Goal: Task Accomplishment & Management: Use online tool/utility

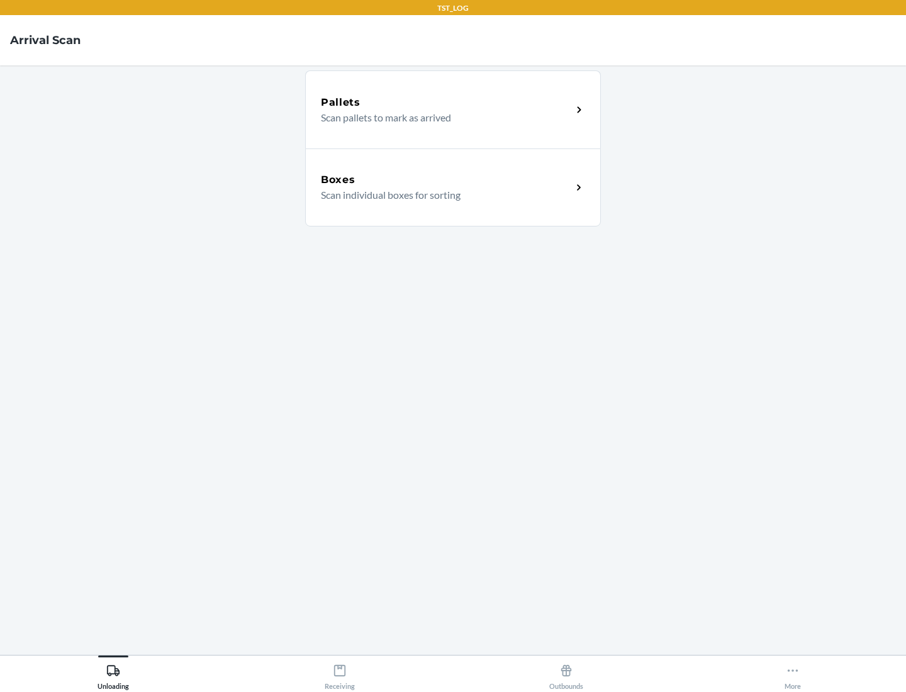
click at [446, 180] on div "Boxes" at bounding box center [446, 179] width 251 height 15
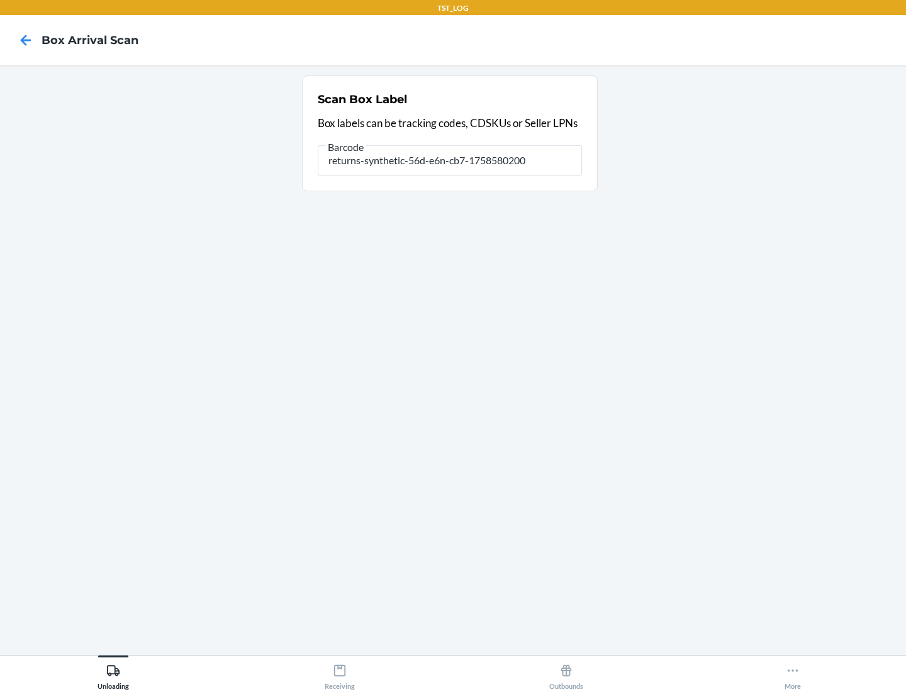
type input "returns-synthetic-56d-e6n-cb7-1758580200"
